Goal: Information Seeking & Learning: Learn about a topic

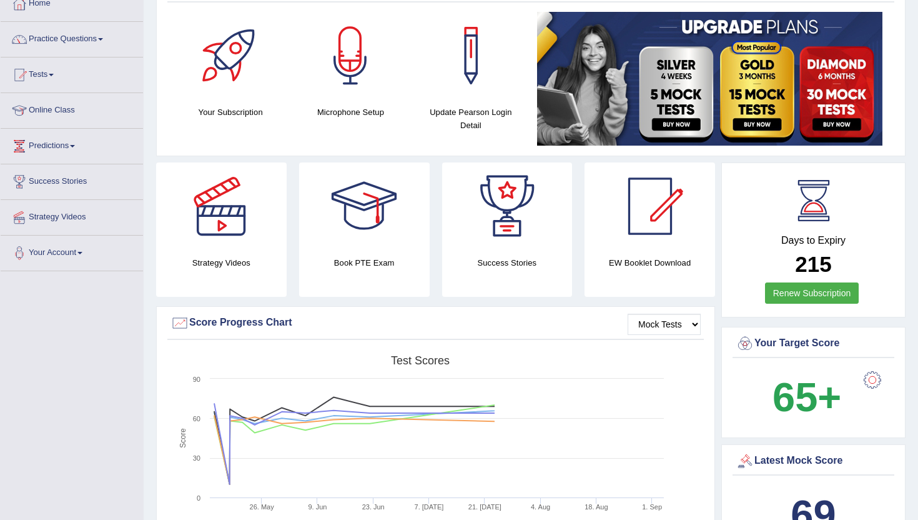
scroll to position [77, 0]
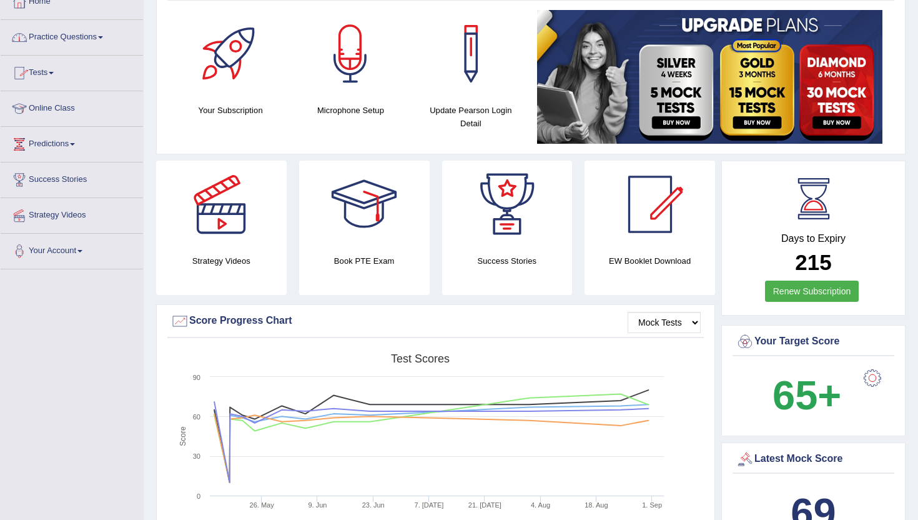
click at [47, 37] on link "Practice Questions" at bounding box center [72, 35] width 142 height 31
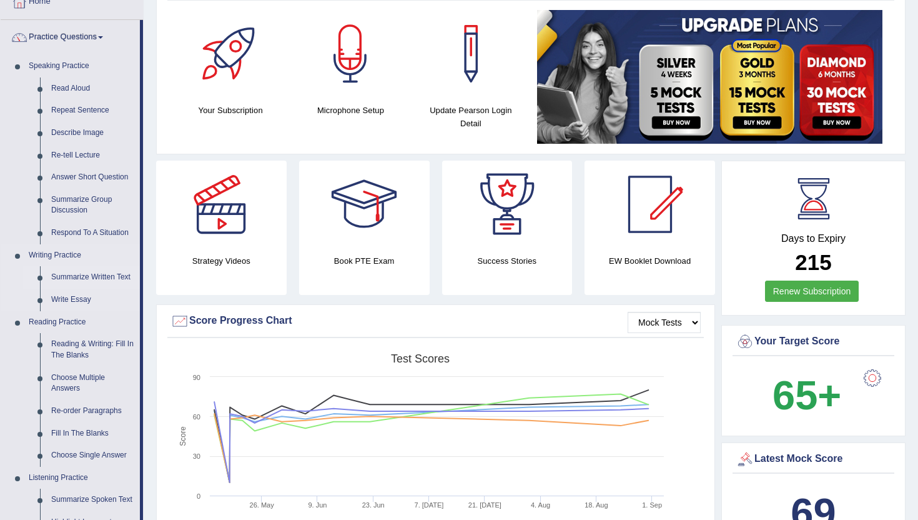
click at [94, 275] on link "Summarize Written Text" at bounding box center [93, 277] width 94 height 22
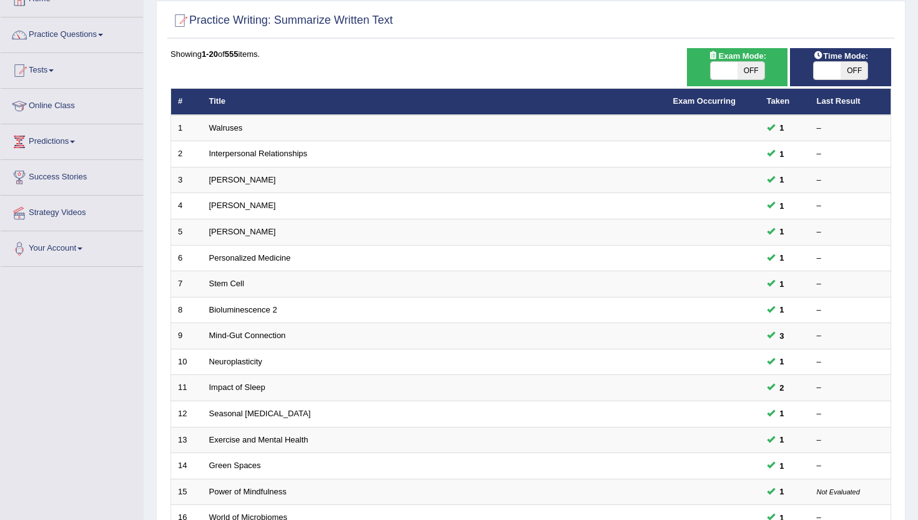
scroll to position [25, 0]
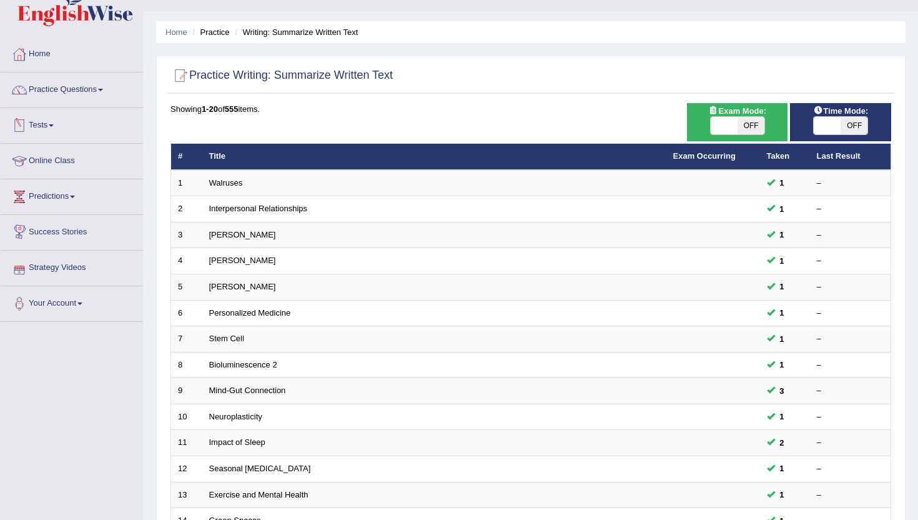
click at [731, 121] on span at bounding box center [724, 125] width 27 height 17
checkbox input "true"
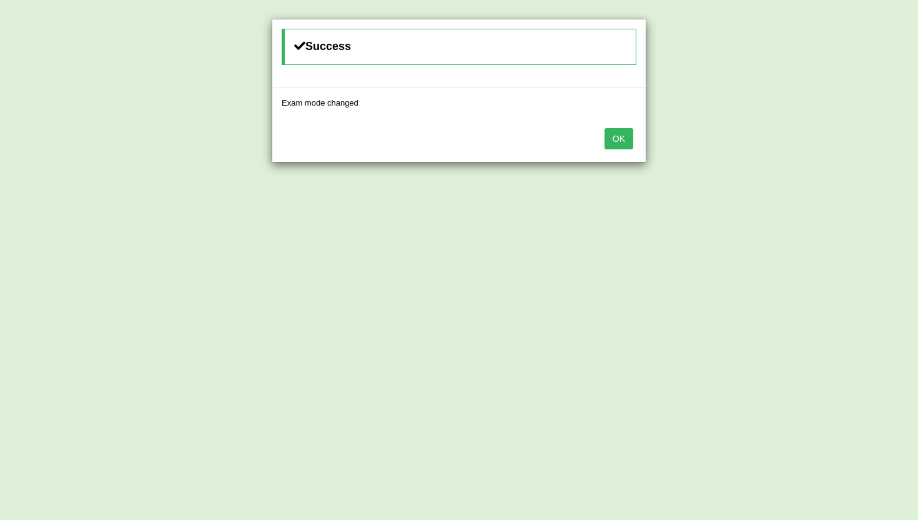
click at [628, 134] on button "OK" at bounding box center [619, 138] width 29 height 21
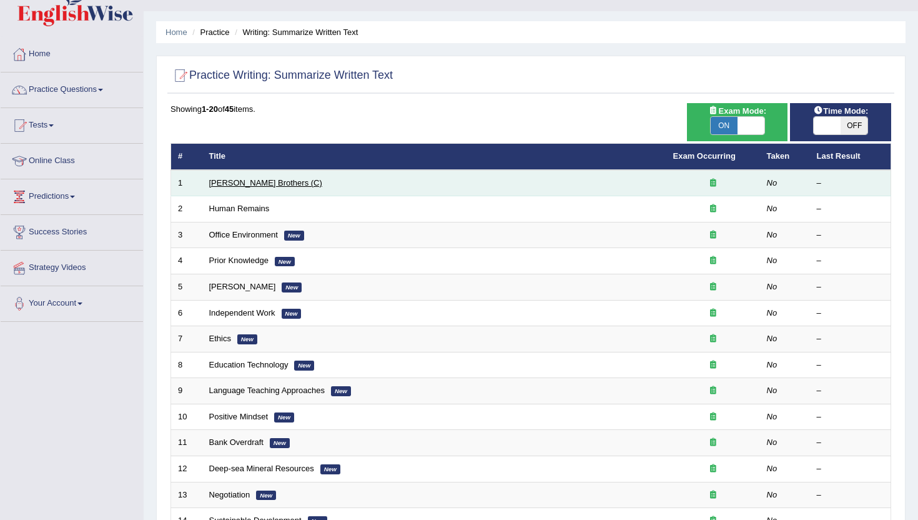
click at [228, 185] on link "Wright Brothers (C)" at bounding box center [265, 182] width 113 height 9
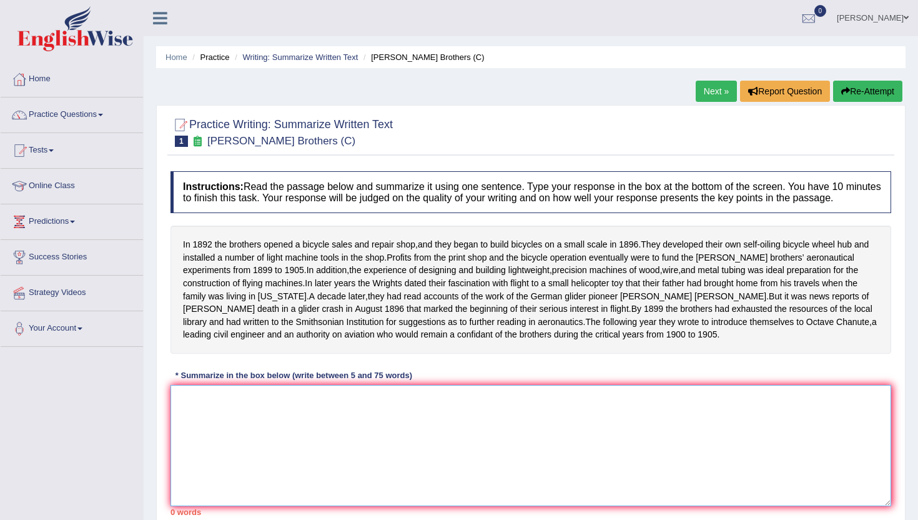
click at [236, 445] on textarea at bounding box center [531, 445] width 721 height 121
click at [469, 329] on span "further" at bounding box center [481, 321] width 25 height 13
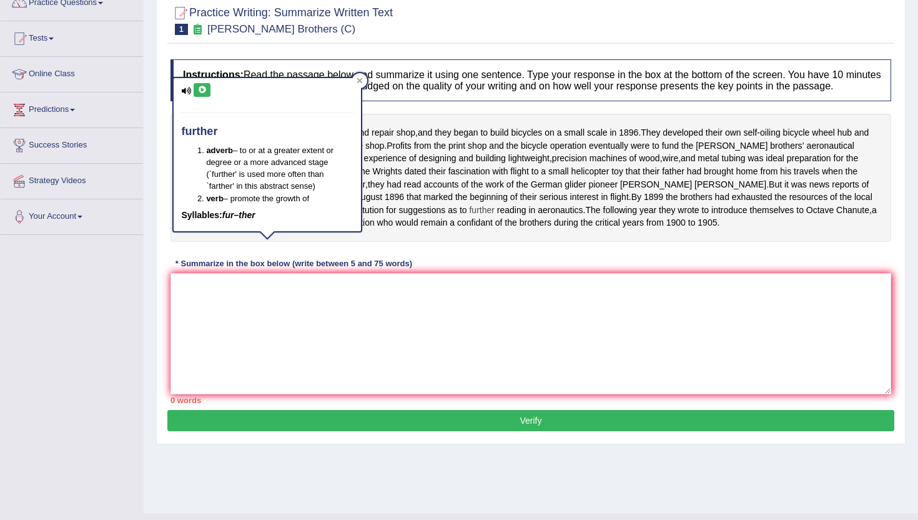
scroll to position [111, 0]
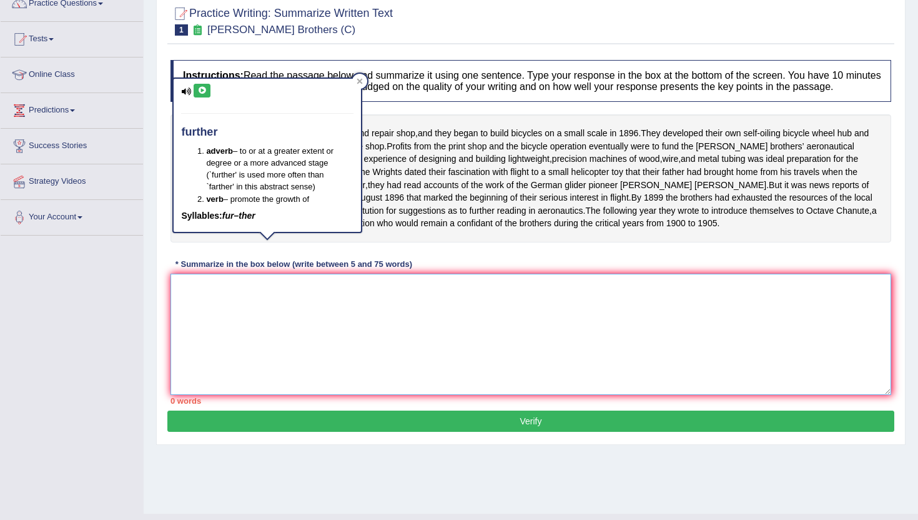
click at [182, 372] on textarea at bounding box center [531, 334] width 721 height 121
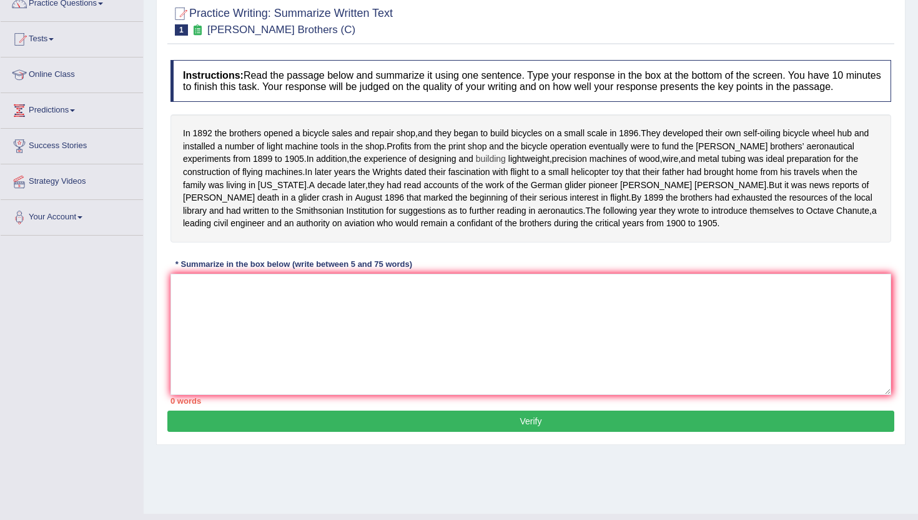
click at [506, 166] on span "building" at bounding box center [491, 158] width 30 height 13
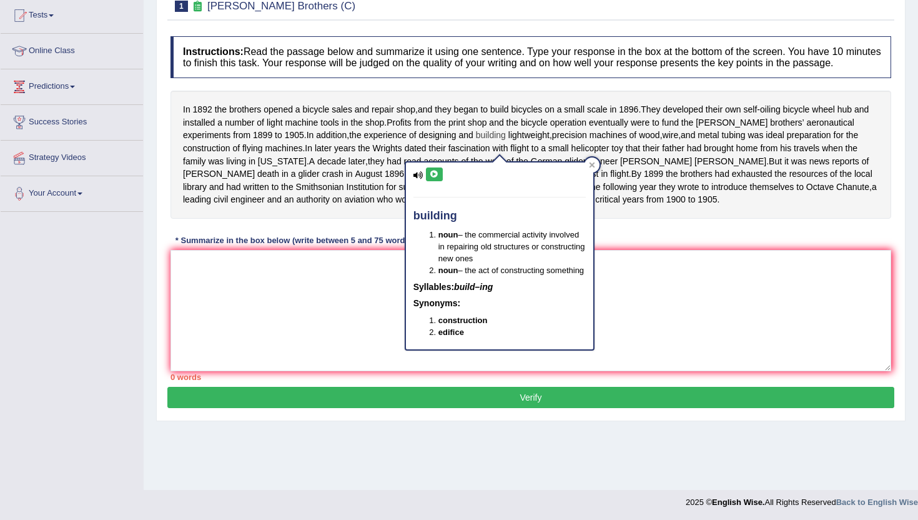
scroll to position [136, 0]
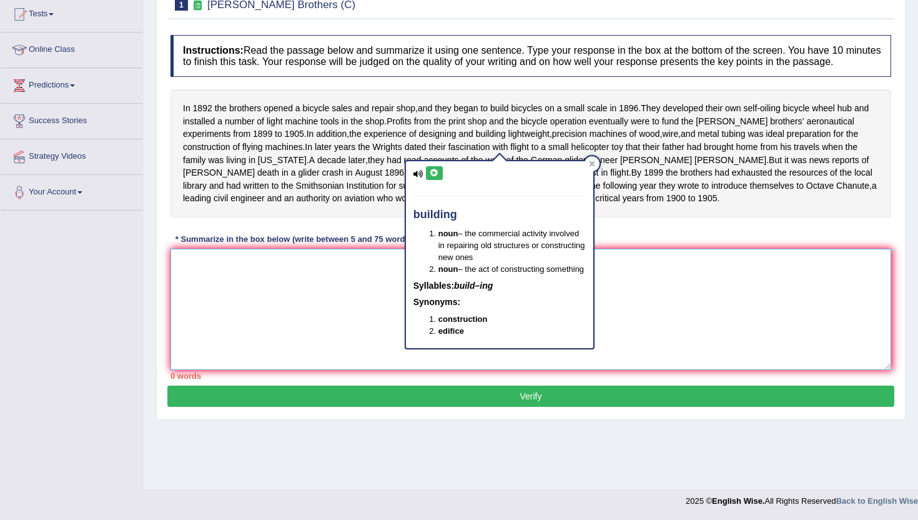
click at [317, 348] on textarea at bounding box center [531, 309] width 721 height 121
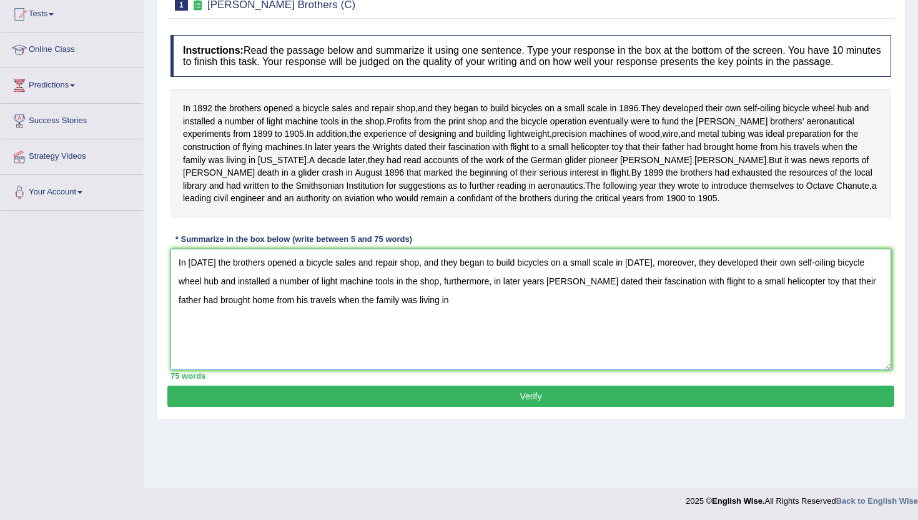
click at [478, 319] on textarea "In 1892 the brothers opened a bicycle sales and repair shop, and they began to …" at bounding box center [531, 309] width 721 height 121
click at [479, 346] on textarea "In 1892 the brothers opened a bicycle sales and repair shop, and they began to …" at bounding box center [531, 309] width 721 height 121
type textarea "In 1892 the brothers opened a bicycle sales and repair shop, and they began to …"
click at [432, 407] on button "Verify" at bounding box center [530, 395] width 727 height 21
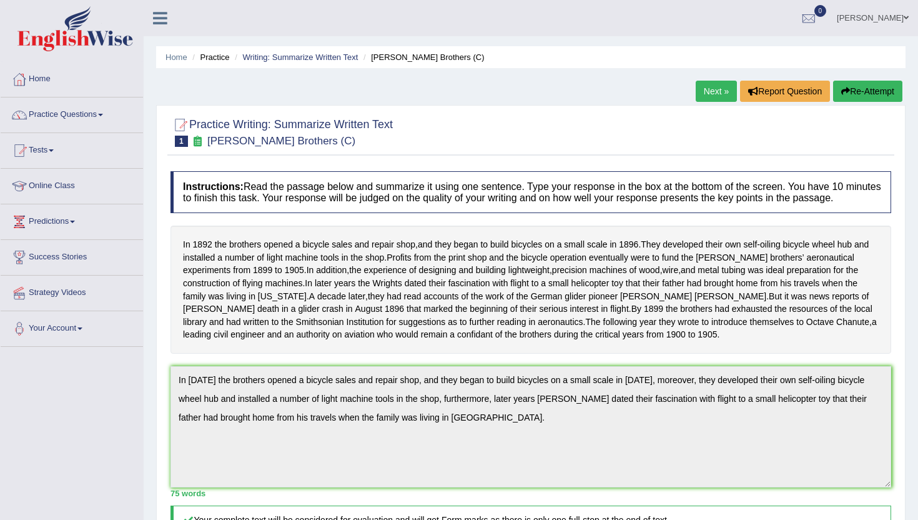
scroll to position [0, 0]
click at [703, 87] on link "Next »" at bounding box center [716, 91] width 41 height 21
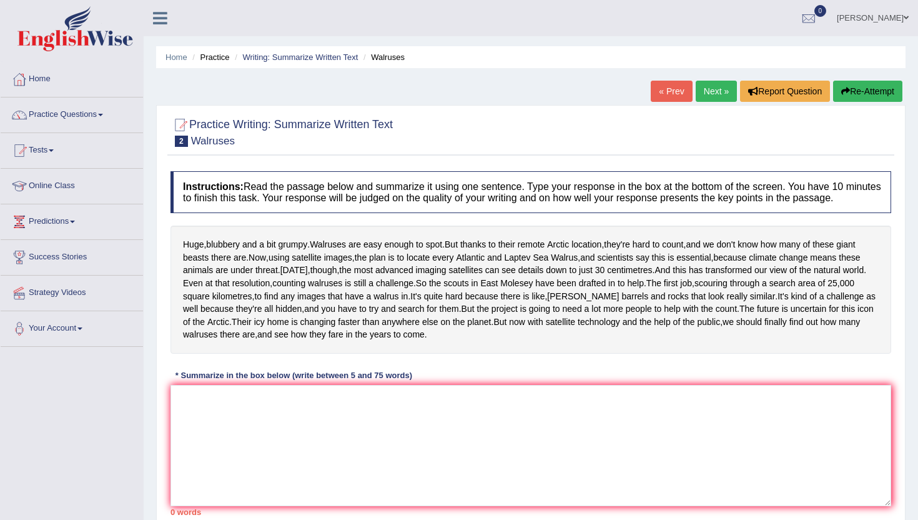
click at [300, 381] on div "* Summarize in the box below (write between 5 and 75 words)" at bounding box center [294, 375] width 247 height 12
click at [297, 499] on textarea at bounding box center [531, 445] width 721 height 121
click at [352, 303] on span "have" at bounding box center [354, 296] width 19 height 13
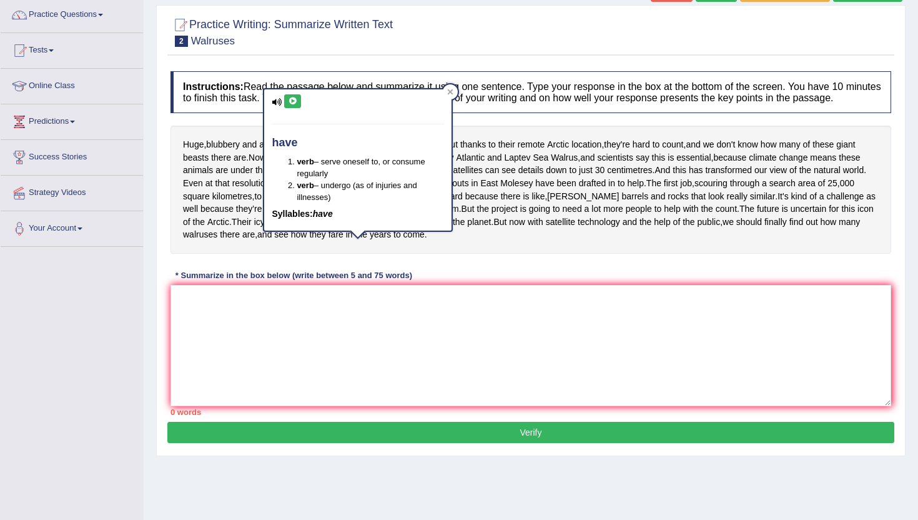
scroll to position [125, 0]
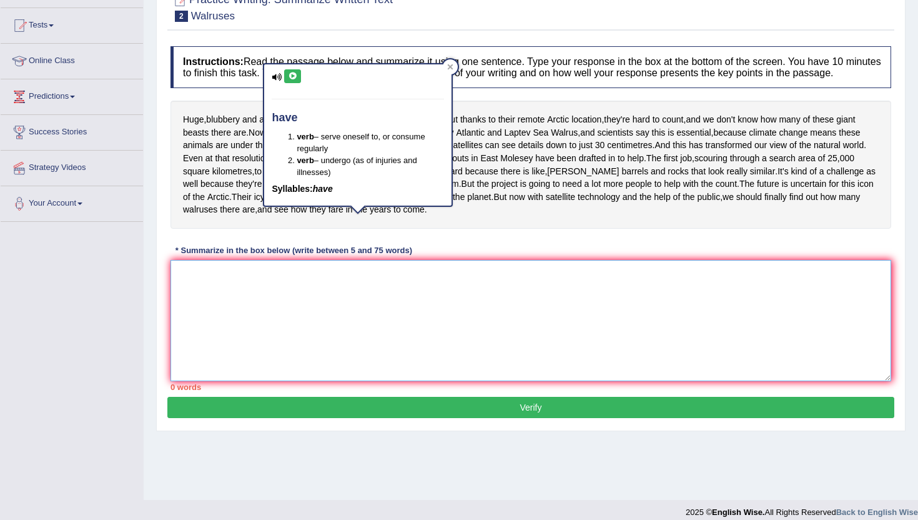
click at [302, 381] on textarea at bounding box center [531, 320] width 721 height 121
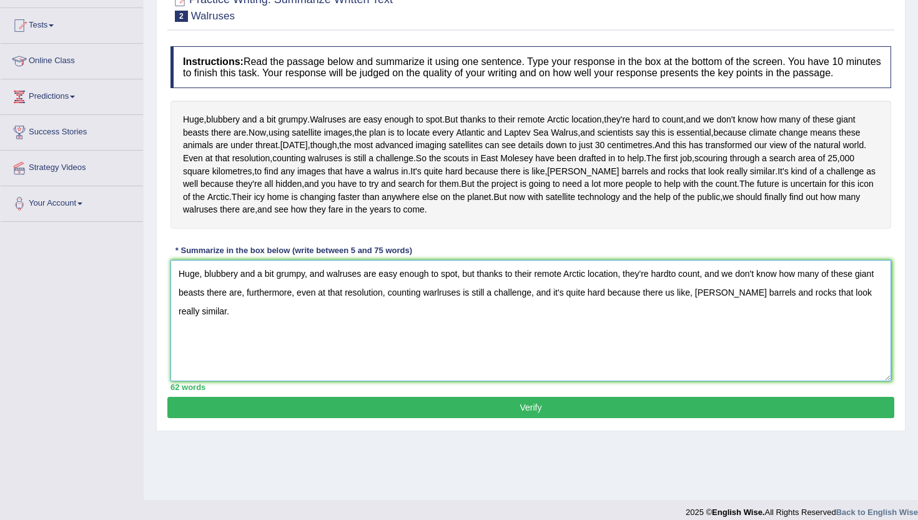
click at [676, 360] on textarea "Huge, blubbery and a bit grumpy, and walruses are easy enough to spot, but than…" at bounding box center [531, 320] width 721 height 121
click at [675, 353] on textarea "Huge, blubbery and a bit grumpy, and walruses are easy enough to spot, but than…" at bounding box center [531, 320] width 721 height 121
click at [700, 370] on textarea "Huge, blubbery and a bit grumpy, and walruses are easy enough to spot, but than…" at bounding box center [531, 320] width 721 height 121
type textarea "Huge, blubbery and a bit grumpy, and walruses are easy enough to spot, but than…"
click at [400, 418] on button "Verify" at bounding box center [530, 407] width 727 height 21
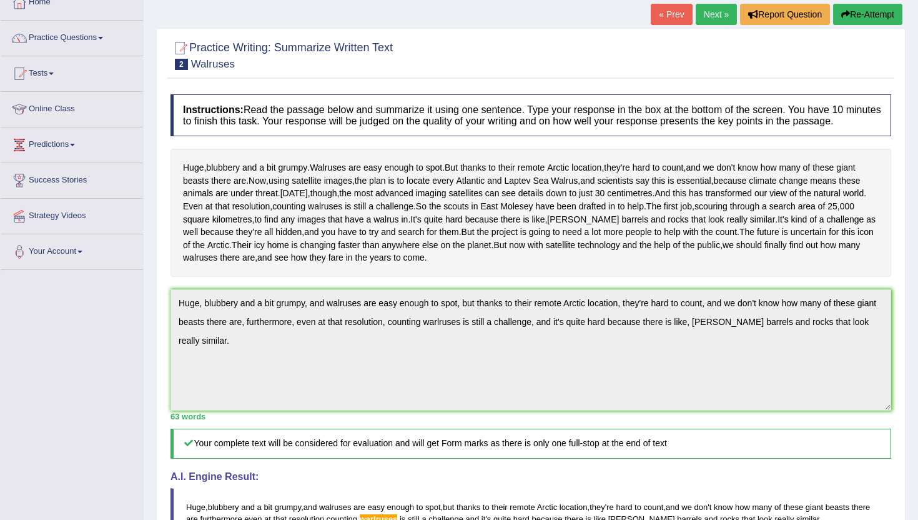
scroll to position [75, 0]
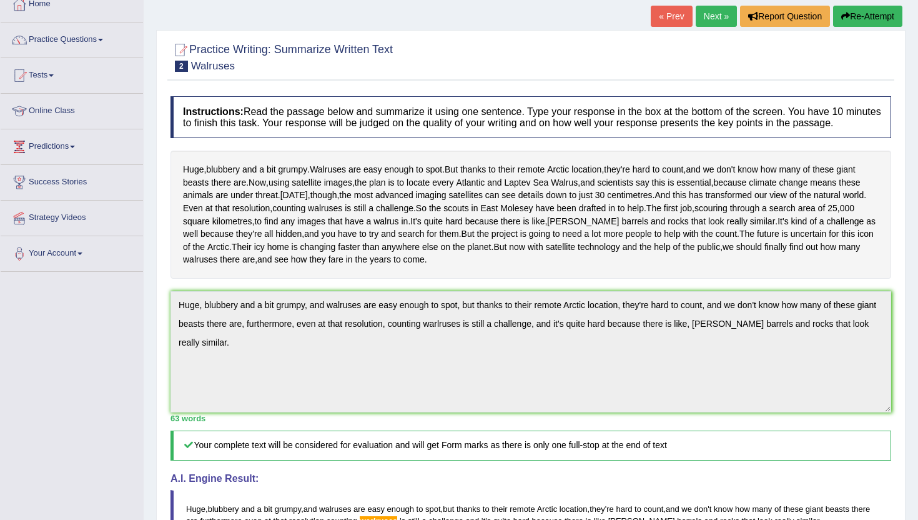
click at [865, 9] on button "Re-Attempt" at bounding box center [867, 16] width 69 height 21
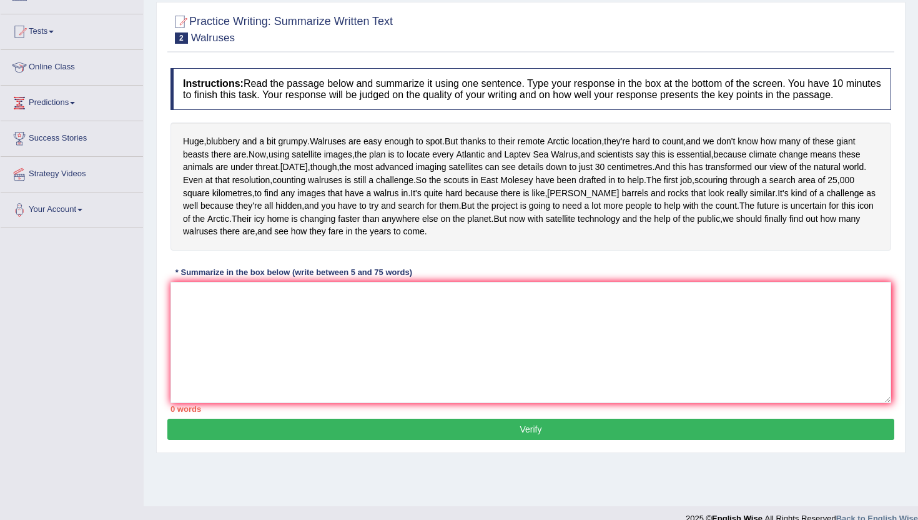
scroll to position [125, 0]
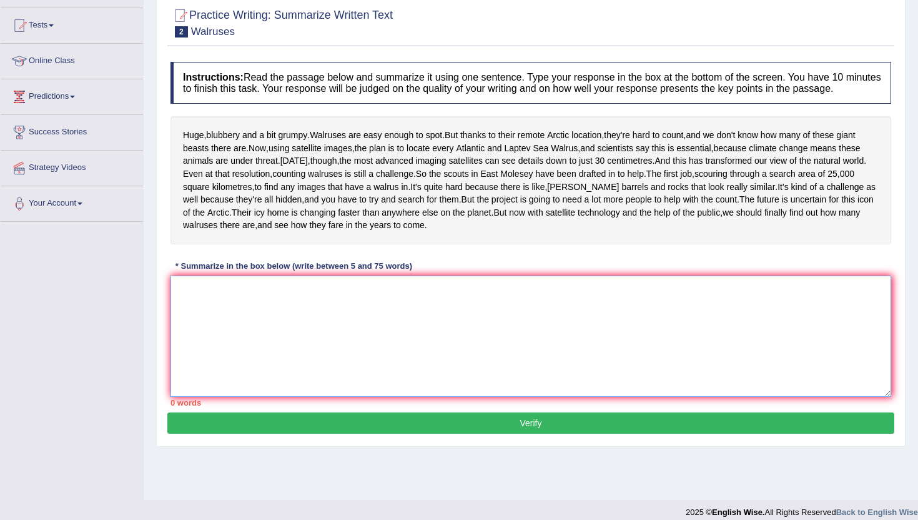
paste textarea "Huge, blubbery and a bit grumpy, and walruses are easy enough to spot, but than…"
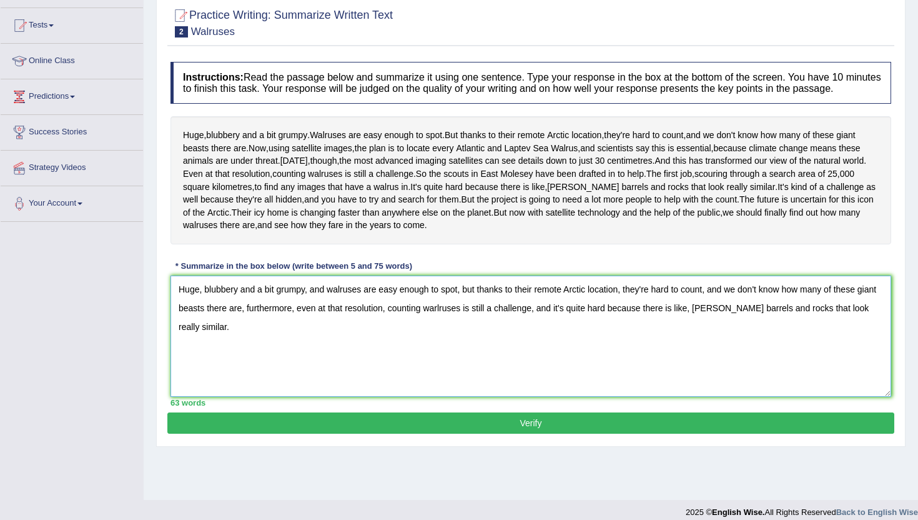
click at [484, 384] on textarea "Huge, blubbery and a bit grumpy, and walruses are easy enough to spot, but than…" at bounding box center [531, 336] width 721 height 121
type textarea "Huge, blubbery and a bit grumpy, and walruses are easy enough to spot, but than…"
click at [465, 434] on button "Verify" at bounding box center [530, 422] width 727 height 21
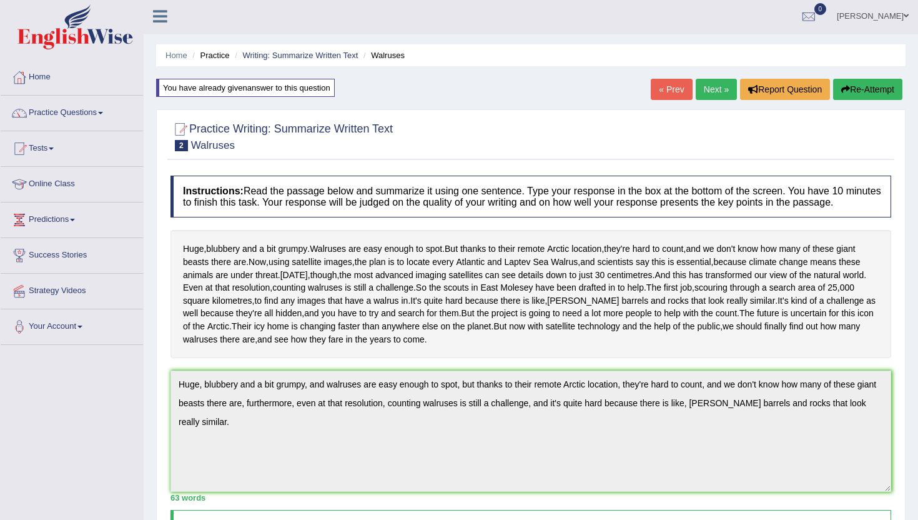
scroll to position [0, 0]
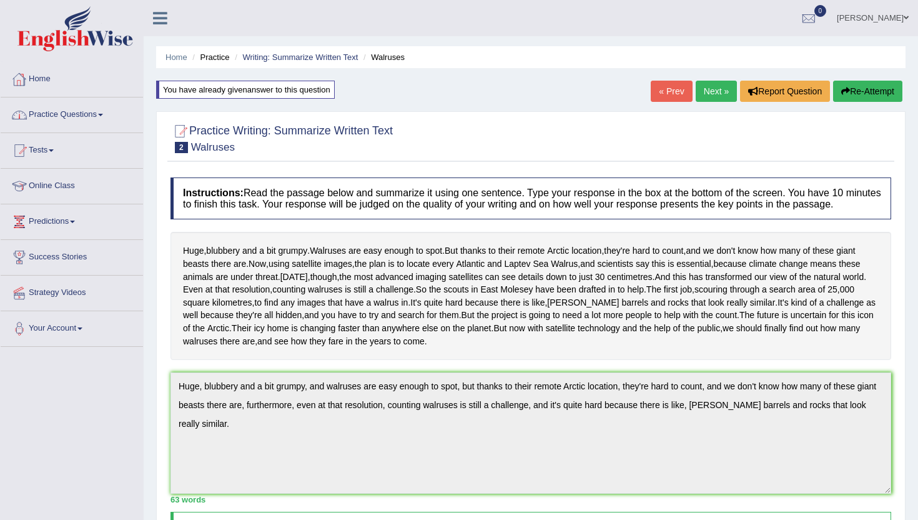
click at [39, 81] on link "Home" at bounding box center [72, 77] width 142 height 31
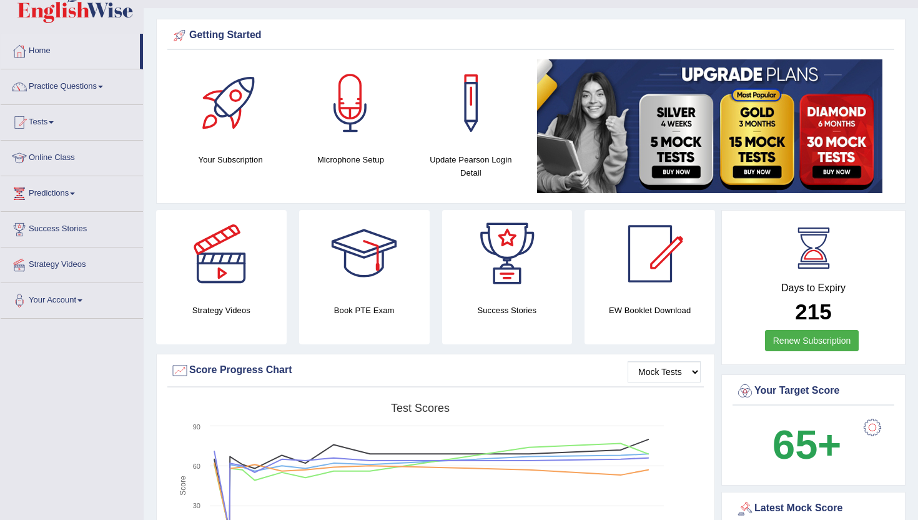
scroll to position [25, 0]
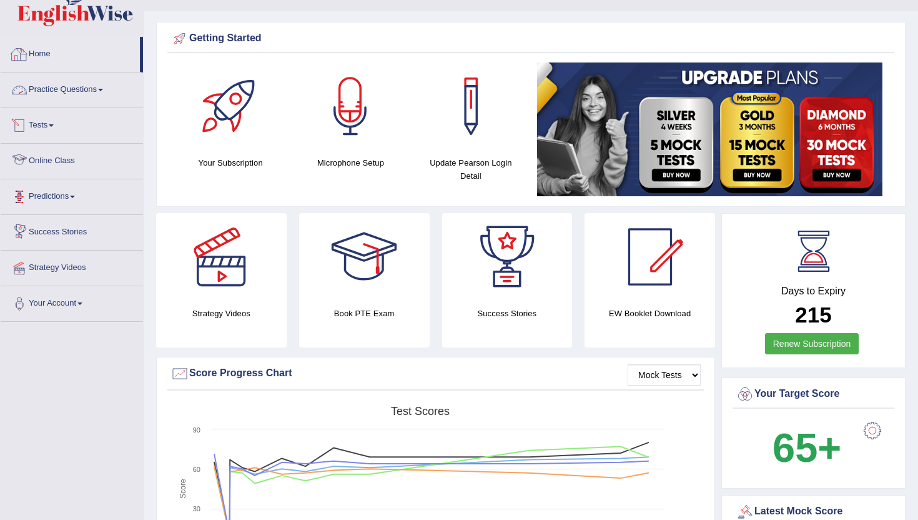
click at [72, 90] on link "Practice Questions" at bounding box center [72, 87] width 142 height 31
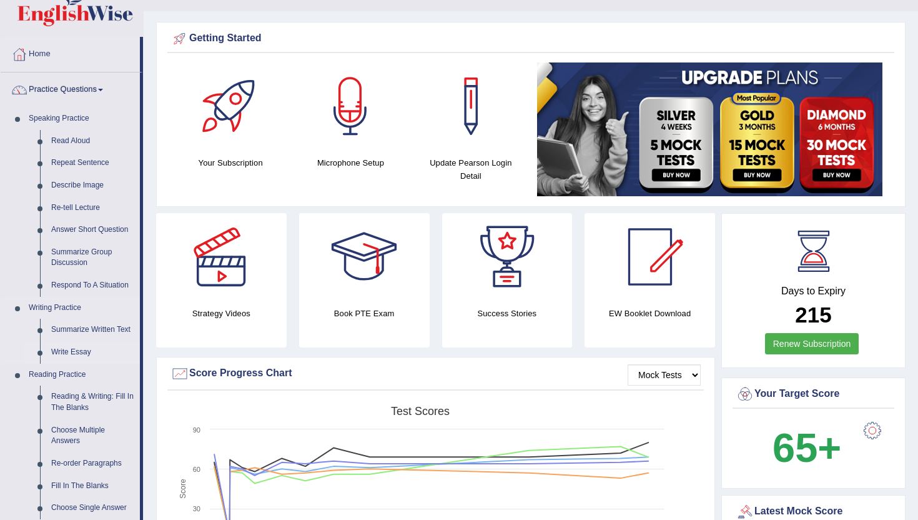
click at [66, 353] on link "Write Essay" at bounding box center [93, 352] width 94 height 22
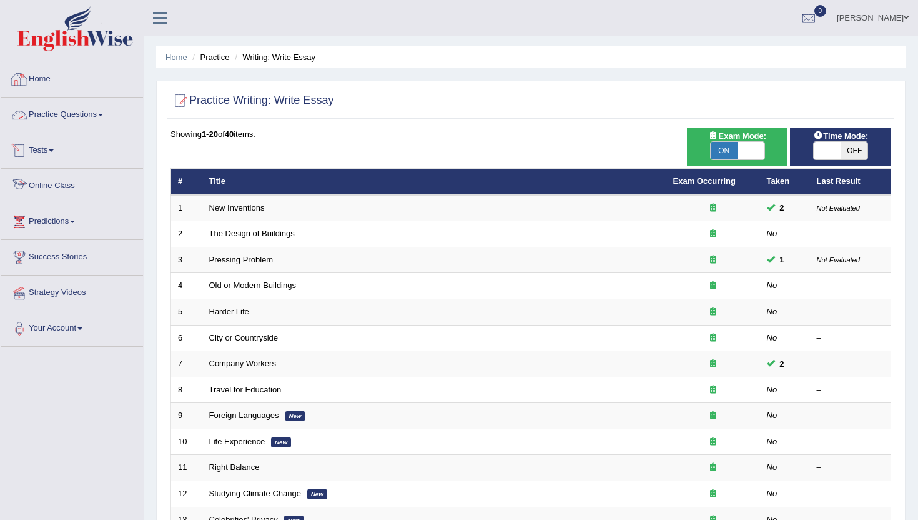
click at [46, 83] on link "Home" at bounding box center [72, 77] width 142 height 31
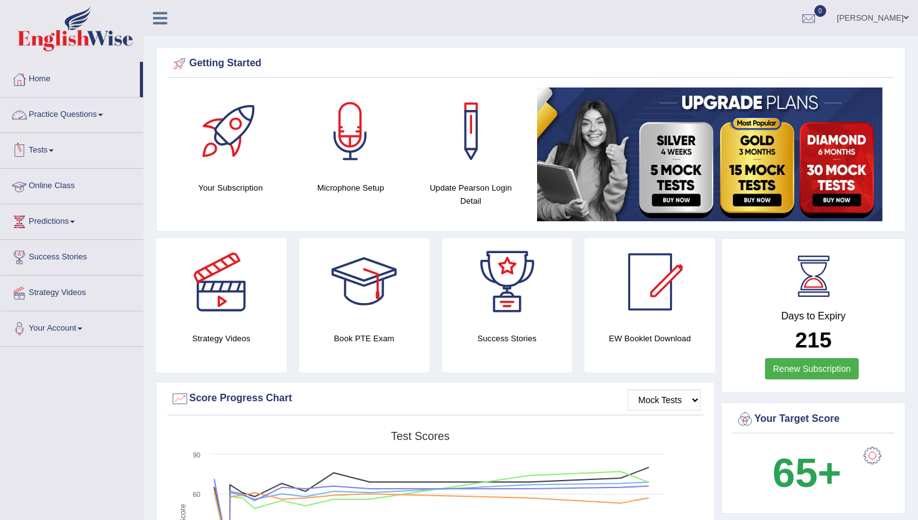
click at [43, 155] on link "Tests" at bounding box center [72, 148] width 142 height 31
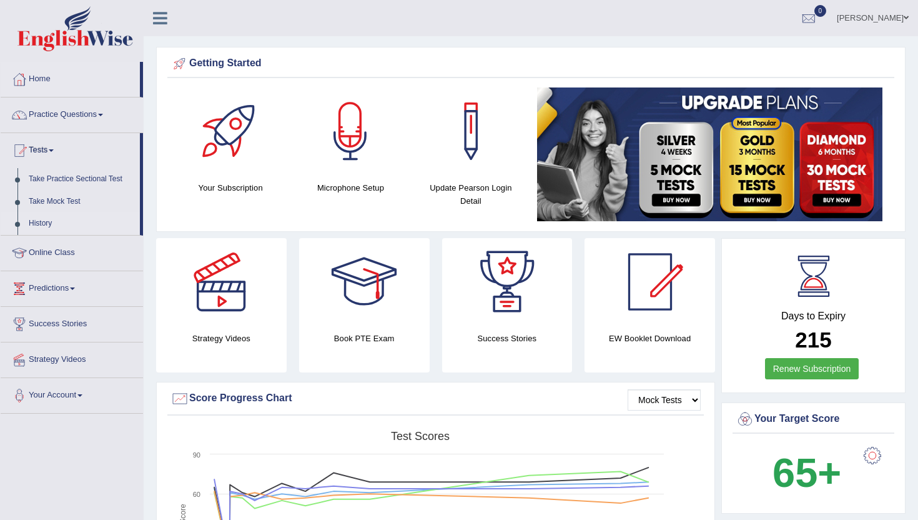
click at [44, 224] on link "History" at bounding box center [81, 223] width 117 height 22
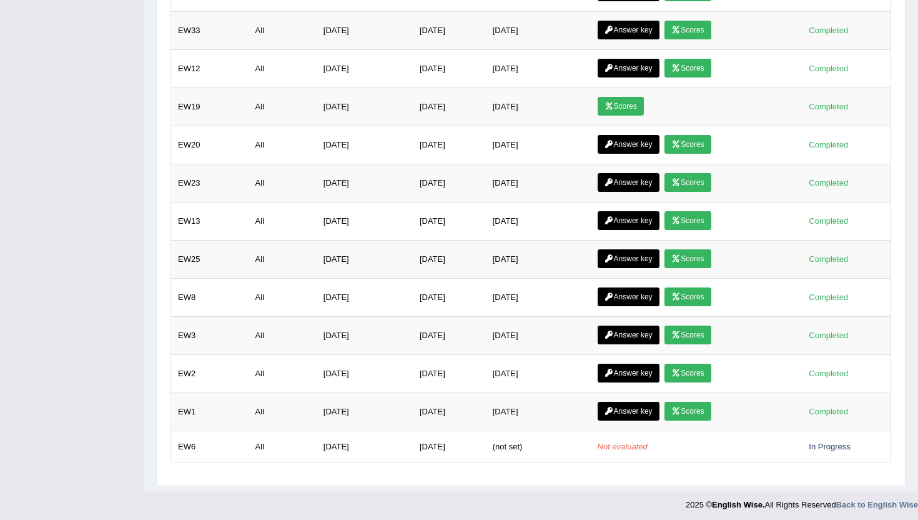
scroll to position [488, 0]
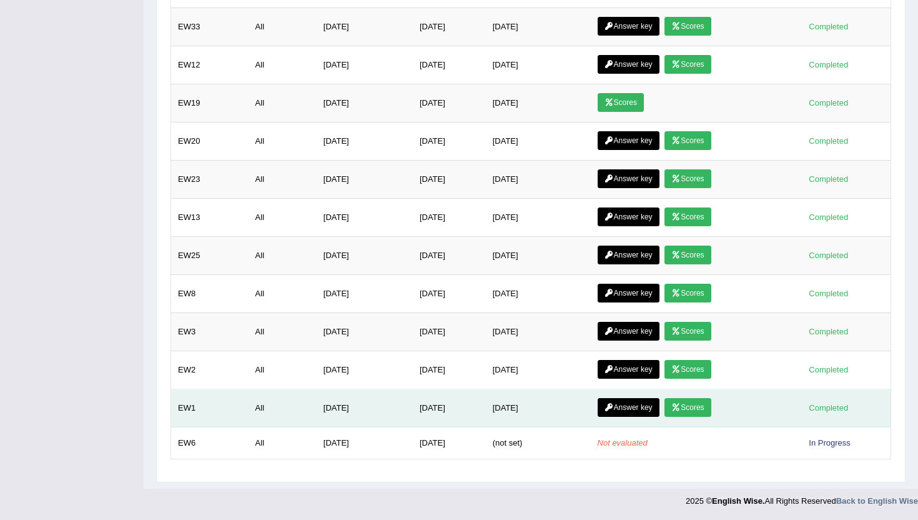
click at [655, 414] on link "Answer key" at bounding box center [629, 407] width 62 height 19
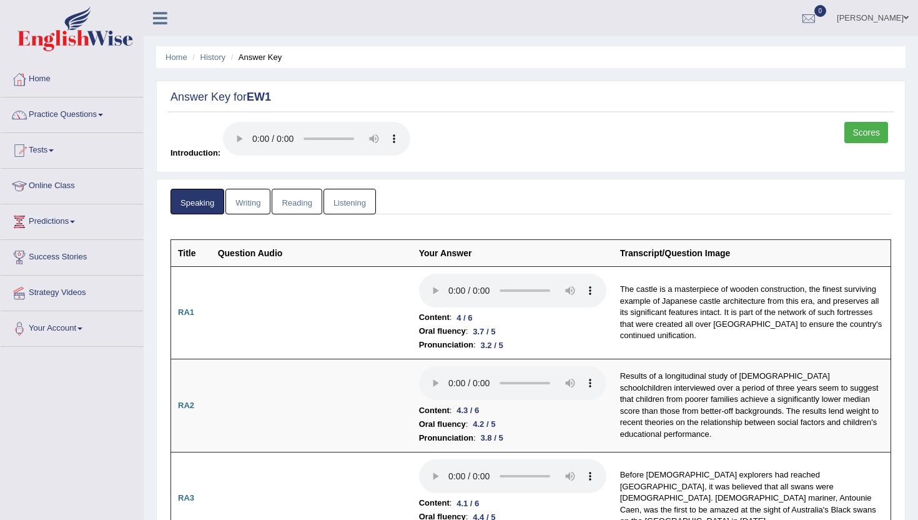
click at [259, 202] on link "Writing" at bounding box center [248, 202] width 45 height 26
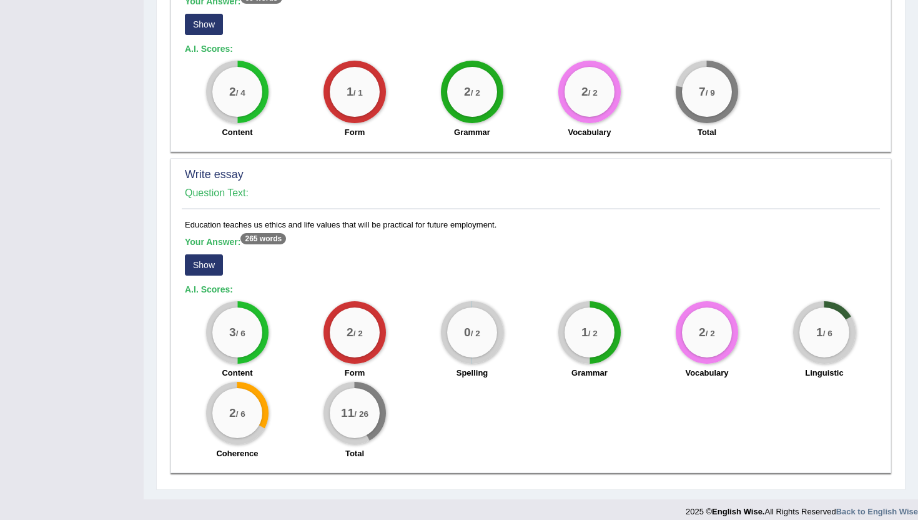
scroll to position [902, 0]
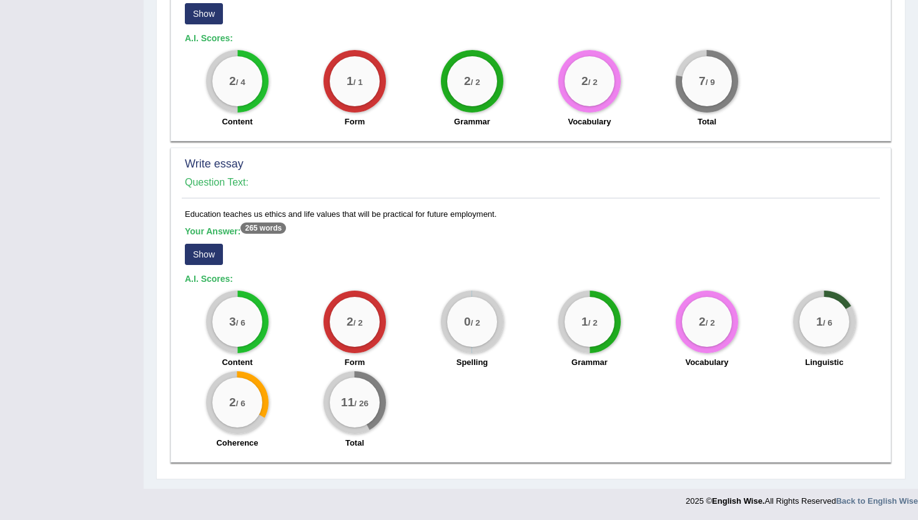
click at [209, 261] on button "Show" at bounding box center [204, 254] width 38 height 21
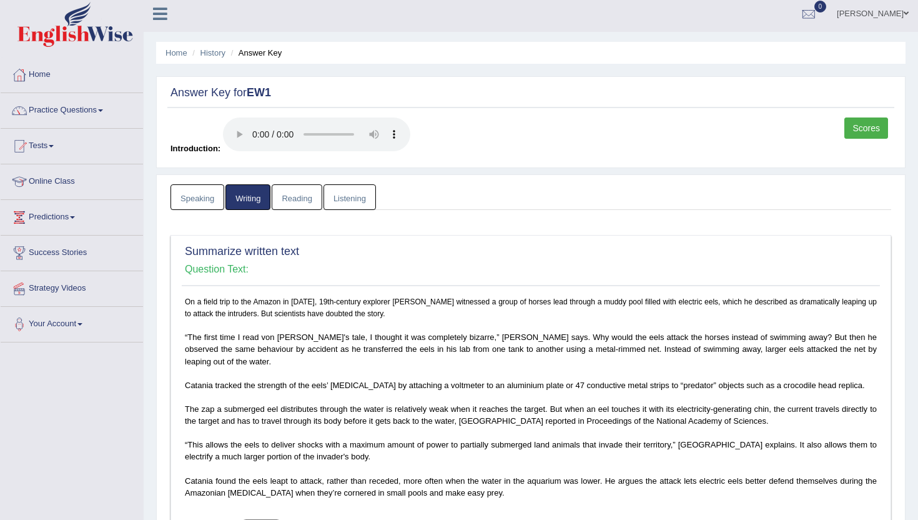
scroll to position [0, 0]
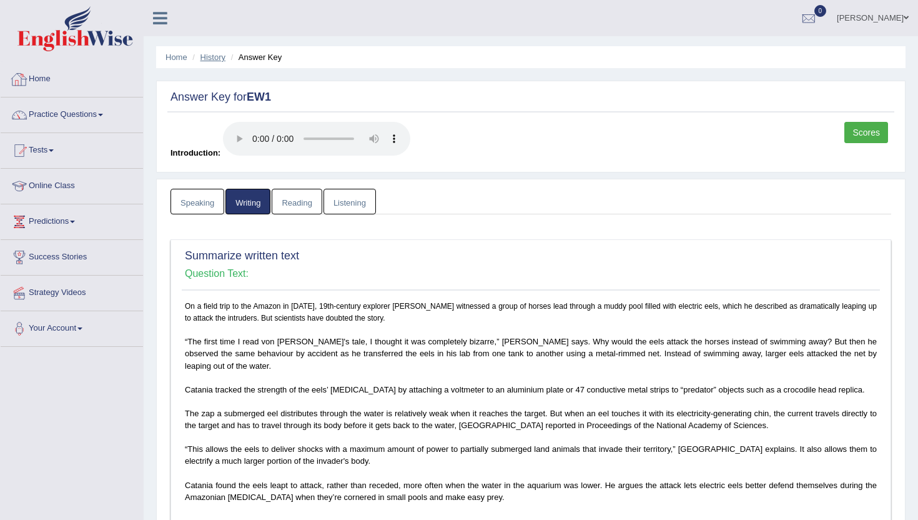
click at [219, 56] on link "History" at bounding box center [213, 56] width 25 height 9
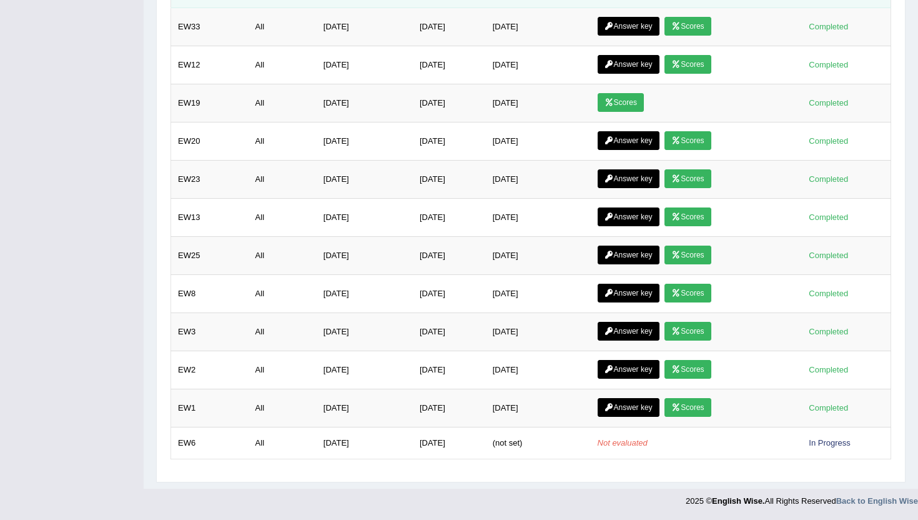
scroll to position [488, 0]
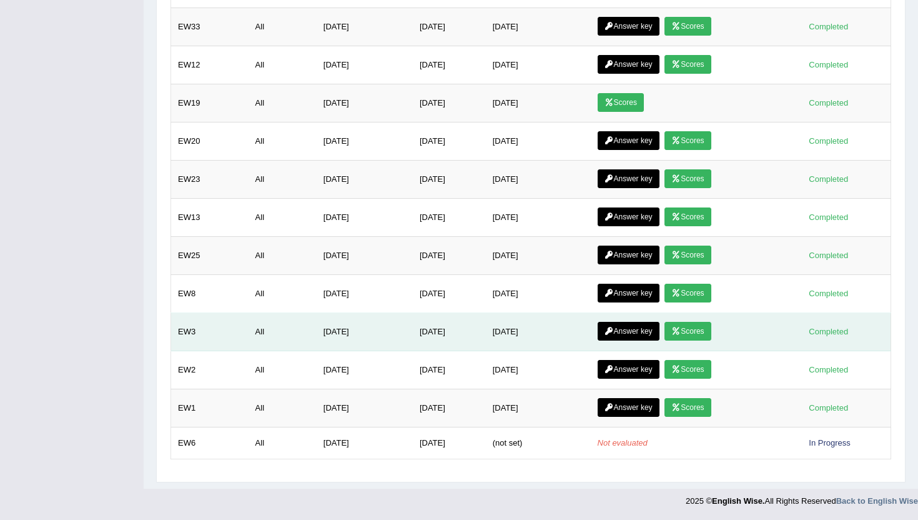
click at [626, 333] on link "Answer key" at bounding box center [629, 331] width 62 height 19
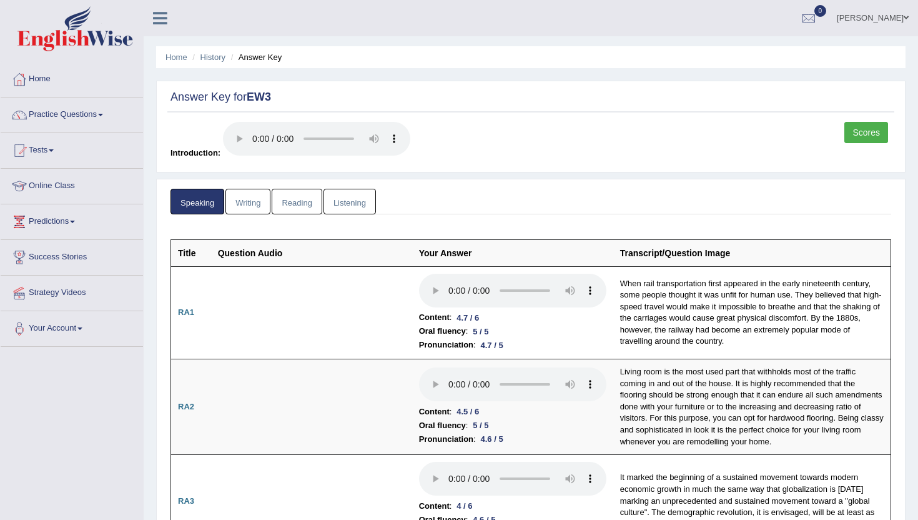
click at [251, 206] on link "Writing" at bounding box center [248, 202] width 45 height 26
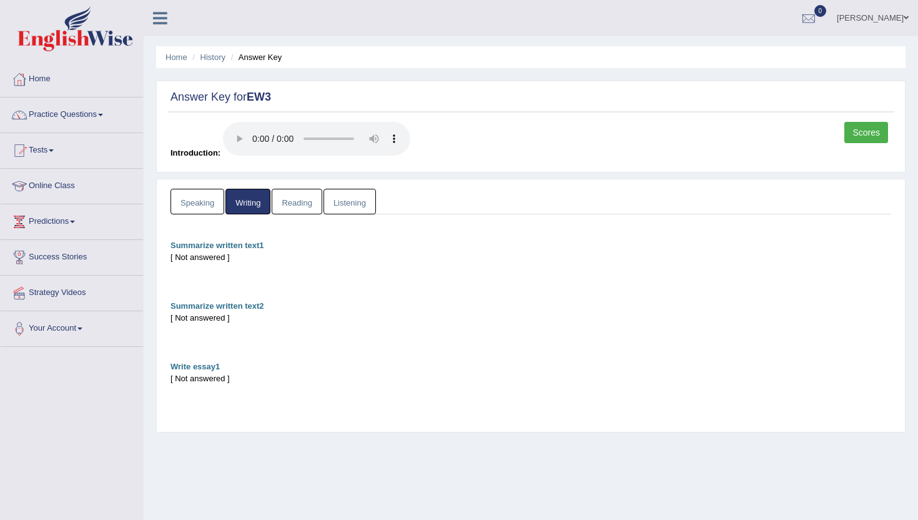
scroll to position [1, 0]
click at [191, 211] on link "Speaking" at bounding box center [198, 201] width 54 height 26
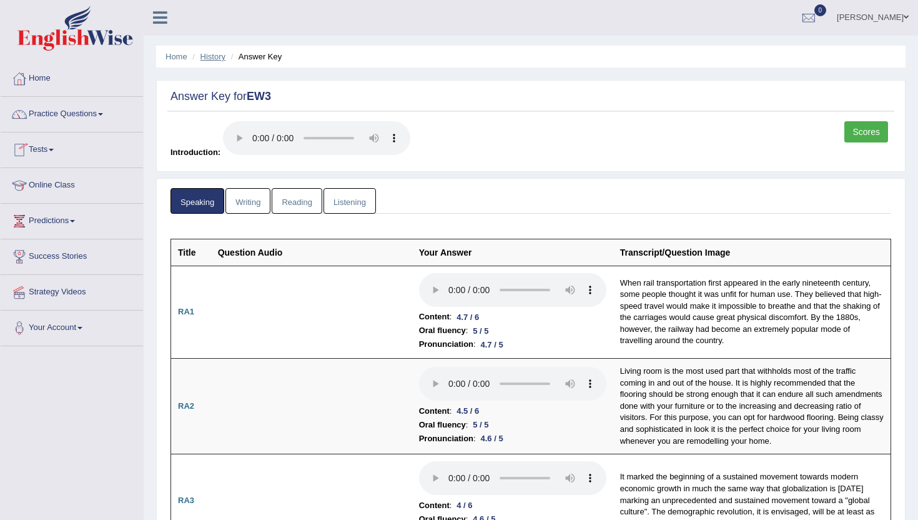
click at [215, 55] on link "History" at bounding box center [213, 56] width 25 height 9
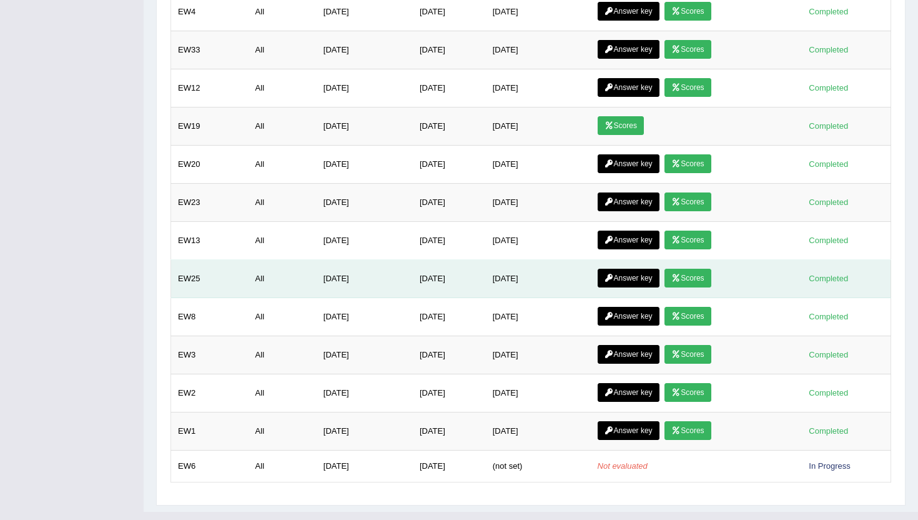
scroll to position [463, 0]
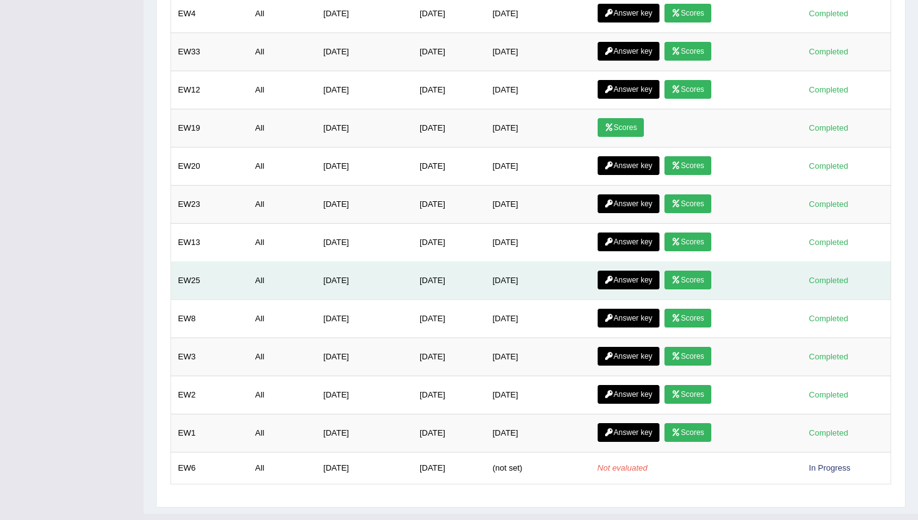
click at [651, 284] on link "Answer key" at bounding box center [629, 280] width 62 height 19
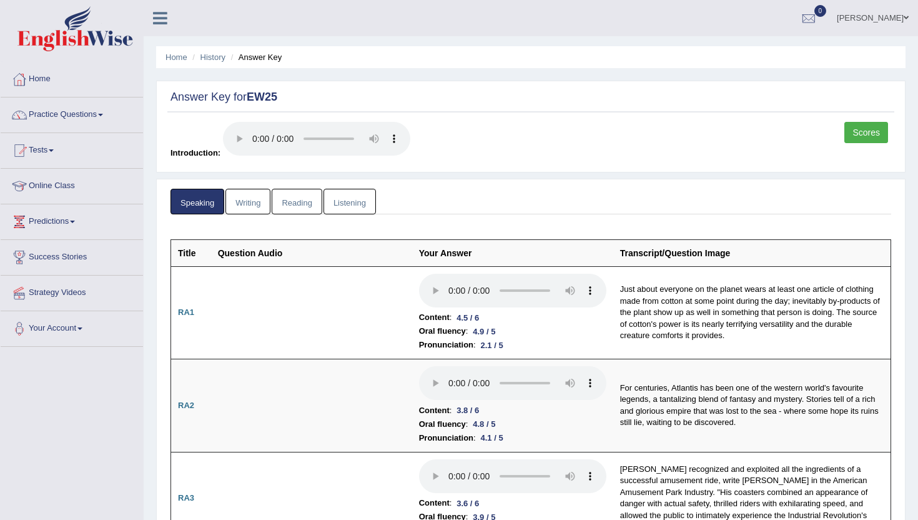
click at [264, 204] on link "Writing" at bounding box center [248, 202] width 45 height 26
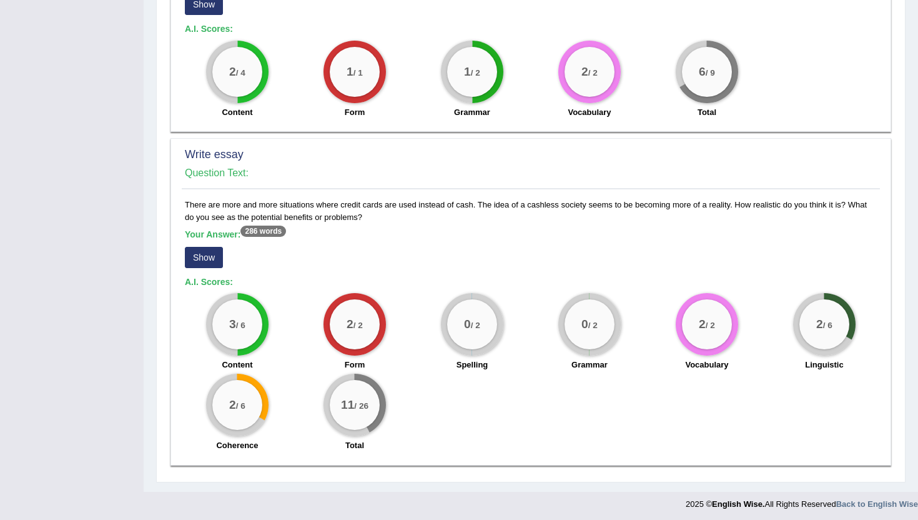
scroll to position [836, 0]
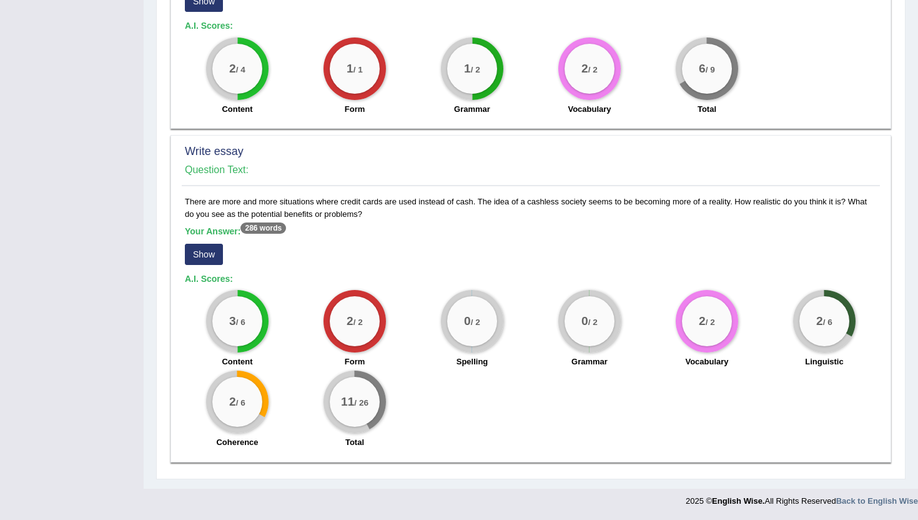
click at [206, 250] on button "Show" at bounding box center [204, 254] width 38 height 21
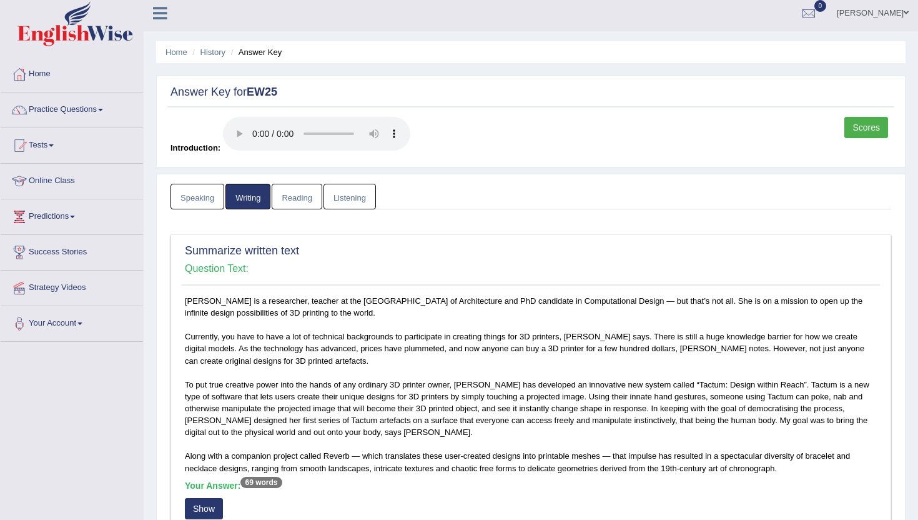
scroll to position [0, 0]
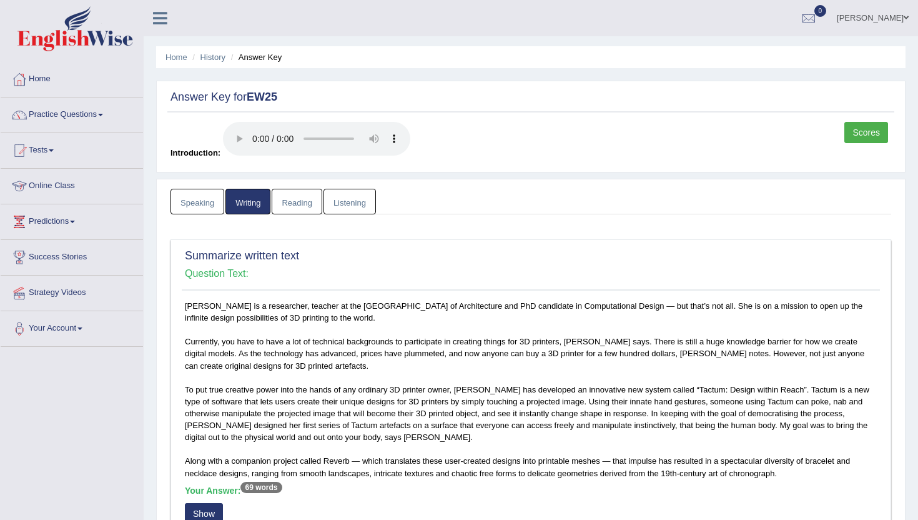
click at [47, 152] on link "Tests" at bounding box center [72, 148] width 142 height 31
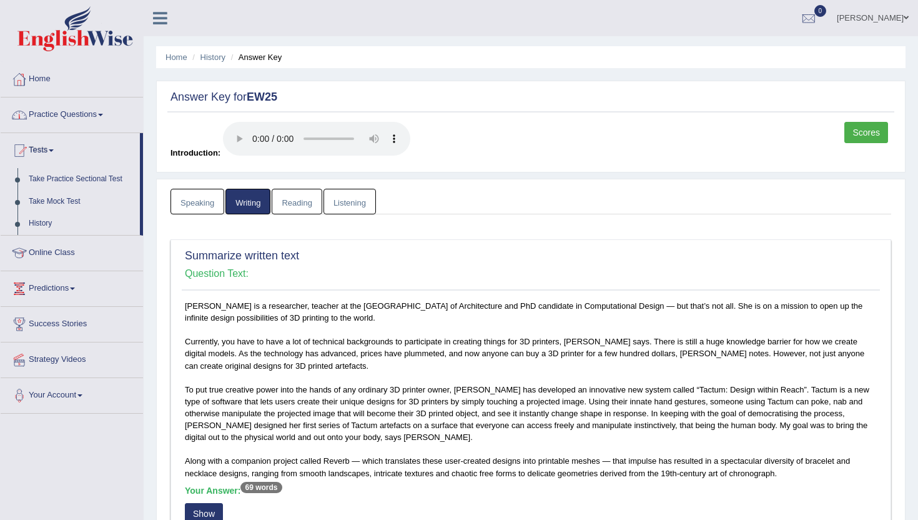
click at [49, 115] on link "Practice Questions" at bounding box center [72, 112] width 142 height 31
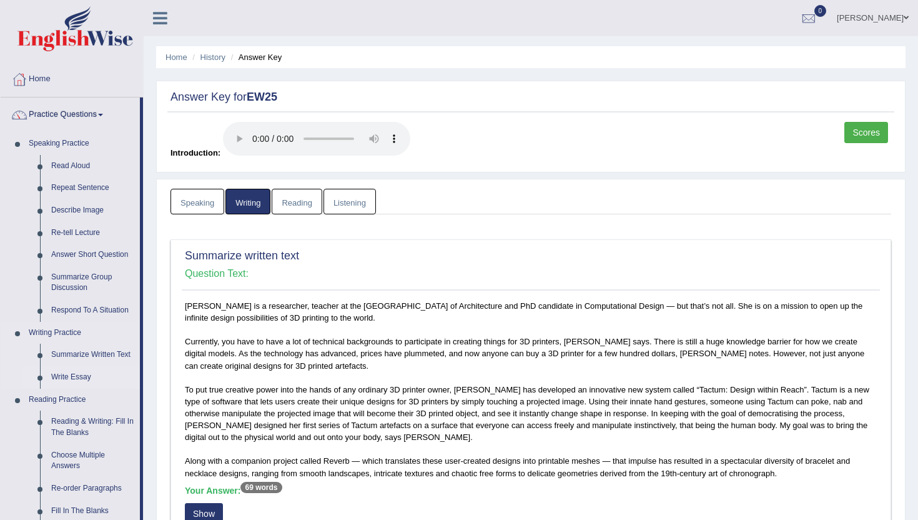
click at [66, 377] on link "Write Essay" at bounding box center [93, 377] width 94 height 22
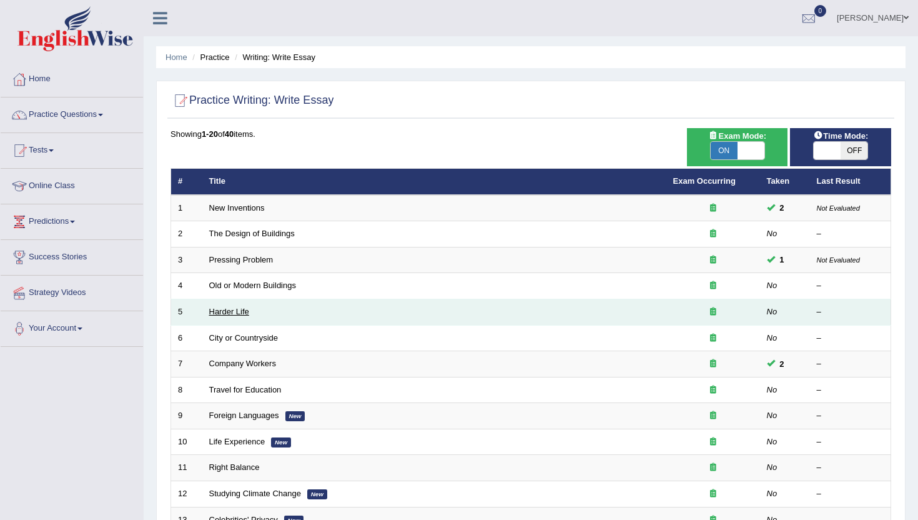
click at [244, 314] on link "Harder Life" at bounding box center [229, 311] width 40 height 9
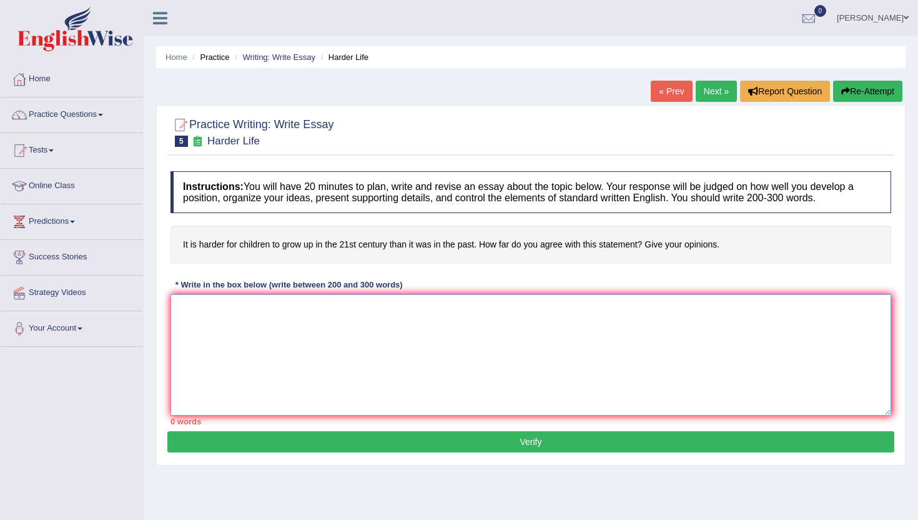
click at [233, 319] on textarea at bounding box center [531, 354] width 721 height 121
click at [271, 318] on textarea "One of the most conspicuous" at bounding box center [531, 354] width 721 height 121
click at [276, 310] on textarea "One of the most conspicuous" at bounding box center [531, 354] width 721 height 121
click at [310, 329] on textarea "One of the most conspicuous" at bounding box center [531, 354] width 721 height 121
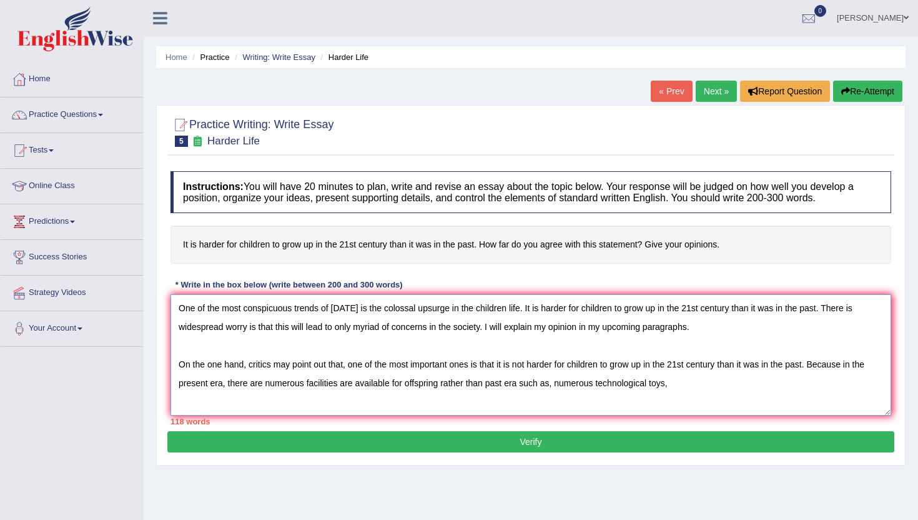
click at [314, 322] on textarea "One of the most conspicuous trends of [DATE] is the colossal upsurge in the chi…" at bounding box center [531, 354] width 721 height 121
click at [685, 396] on textarea "One of the most conspicuous trends of [DATE] is the colossal upsurge in the chi…" at bounding box center [531, 354] width 721 height 121
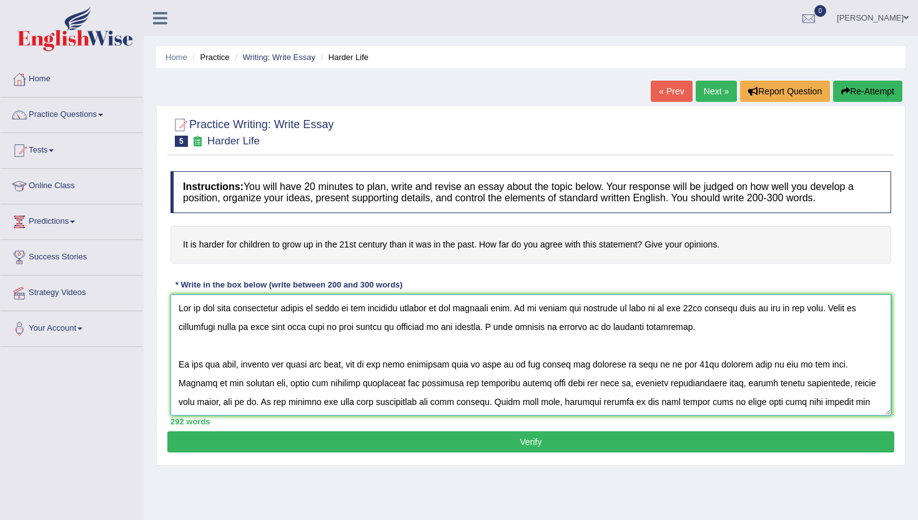
scroll to position [65, 0]
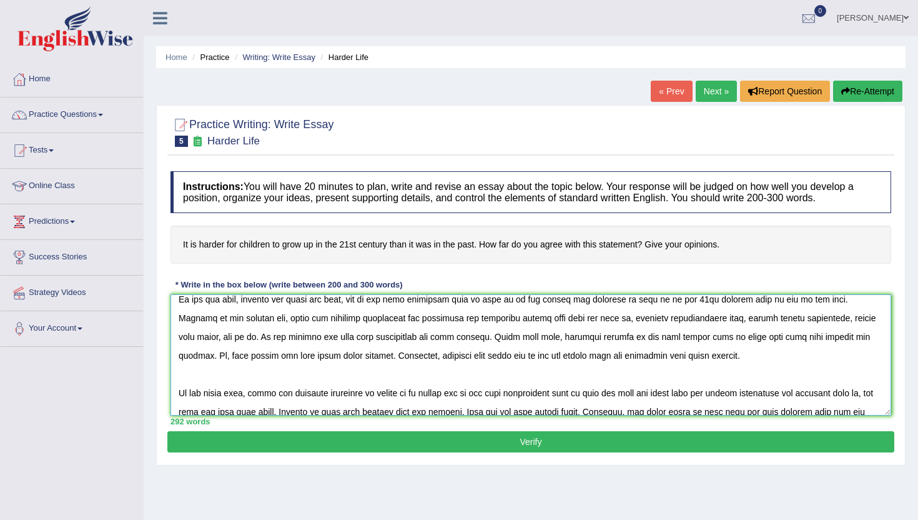
click at [256, 338] on textarea at bounding box center [531, 354] width 721 height 121
click at [837, 340] on textarea at bounding box center [531, 354] width 721 height 121
click at [831, 337] on textarea at bounding box center [531, 354] width 721 height 121
click at [281, 361] on textarea at bounding box center [531, 354] width 721 height 121
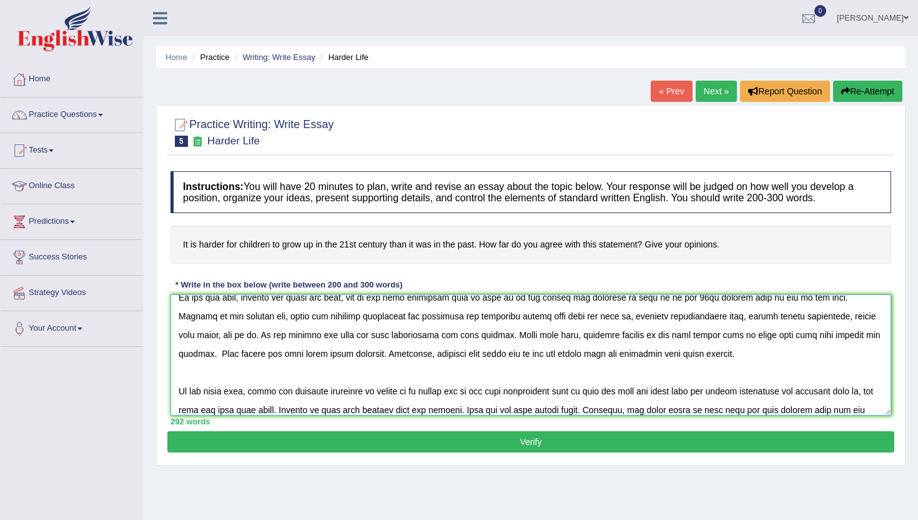
scroll to position [131, 0]
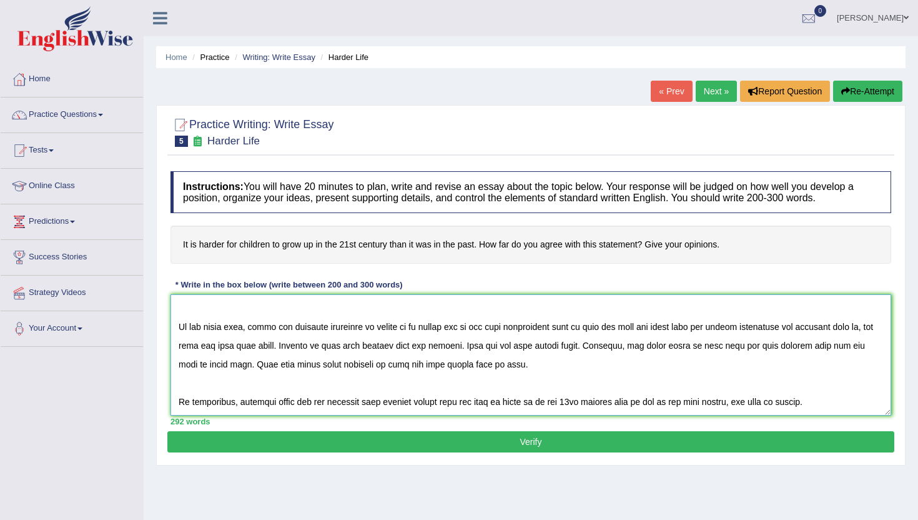
click at [322, 347] on textarea at bounding box center [531, 354] width 721 height 121
click at [314, 344] on textarea at bounding box center [531, 354] width 721 height 121
click at [699, 350] on textarea at bounding box center [531, 354] width 721 height 121
click at [540, 372] on textarea at bounding box center [531, 354] width 721 height 121
click at [537, 404] on textarea at bounding box center [531, 354] width 721 height 121
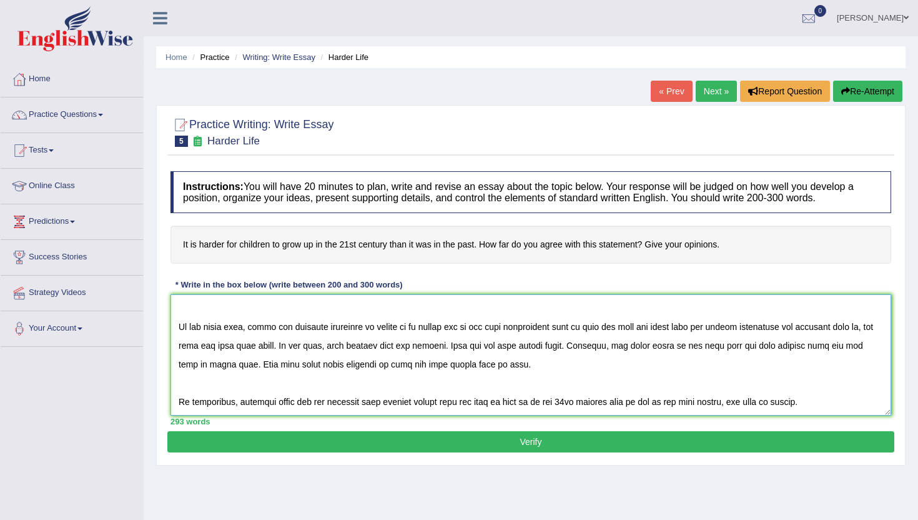
click at [511, 408] on textarea at bounding box center [531, 354] width 721 height 121
type textarea "One of the most conspicuous trends of [DATE] is the colossal upsurge in the chi…"
click at [685, 440] on button "Verify" at bounding box center [530, 441] width 727 height 21
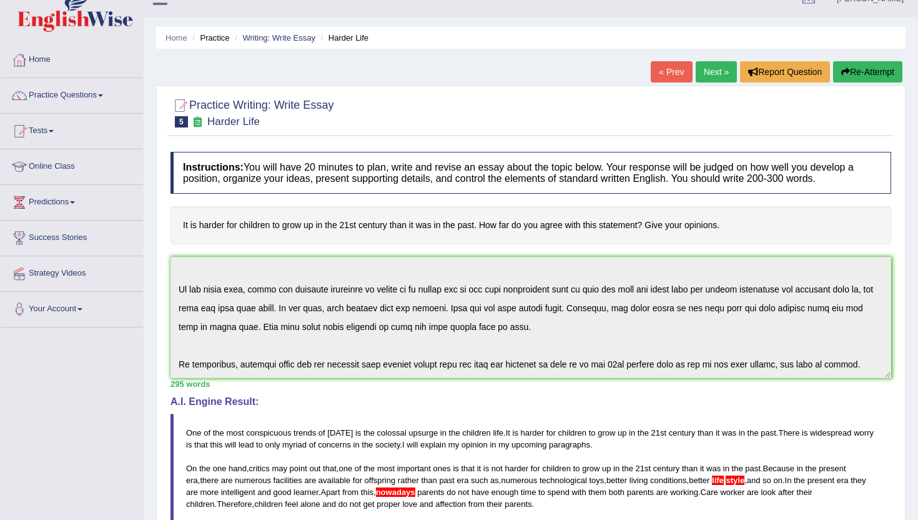
scroll to position [0, 0]
